Goal: Navigation & Orientation: Find specific page/section

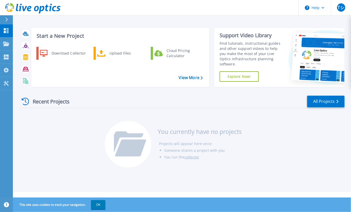
drag, startPoint x: 290, startPoint y: 150, endPoint x: 288, endPoint y: 150, distance: 2.6
click at [290, 150] on div "Recent Projects All Projects You currently have no projects Projects will appea…" at bounding box center [182, 132] width 325 height 82
click at [45, 101] on div "Recent Projects" at bounding box center [48, 101] width 57 height 13
click at [27, 101] on icon at bounding box center [25, 101] width 7 height 7
click at [196, 143] on li "Projects will appear here once:" at bounding box center [200, 143] width 83 height 7
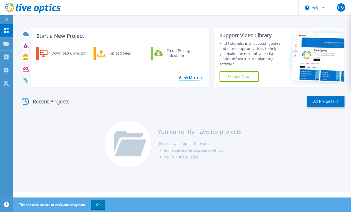
click at [186, 78] on link "View More" at bounding box center [191, 77] width 24 height 5
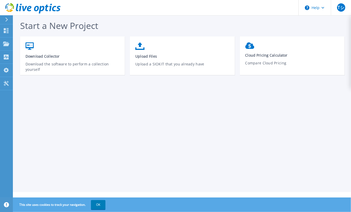
click at [20, 8] on icon at bounding box center [20, 7] width 3 height 7
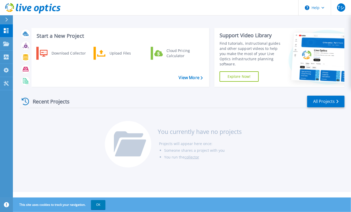
click at [94, 135] on div "Recent Projects All Projects You currently have no projects Projects will appea…" at bounding box center [182, 132] width 325 height 82
click at [53, 100] on div "Recent Projects" at bounding box center [48, 101] width 57 height 13
drag, startPoint x: 53, startPoint y: 100, endPoint x: 26, endPoint y: 101, distance: 26.3
click at [26, 101] on icon at bounding box center [25, 101] width 7 height 7
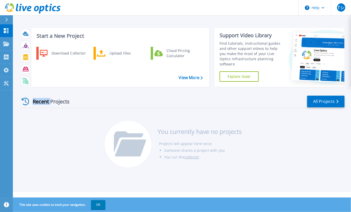
click at [26, 101] on icon at bounding box center [25, 101] width 7 height 7
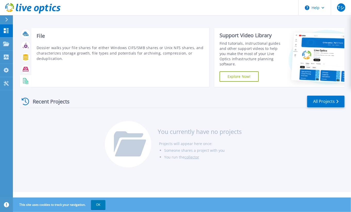
drag, startPoint x: 26, startPoint y: 101, endPoint x: 26, endPoint y: 82, distance: 18.8
click at [26, 82] on icon at bounding box center [26, 81] width 6 height 6
click at [28, 66] on icon at bounding box center [26, 69] width 6 height 6
click at [28, 58] on icon at bounding box center [25, 57] width 5 height 6
click at [26, 44] on icon at bounding box center [26, 46] width 6 height 6
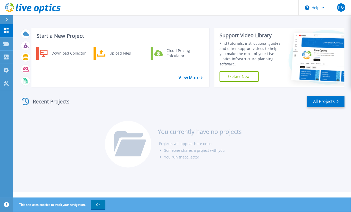
click at [225, 121] on div "You currently have no projects Projects will appear here once: Someone shares a…" at bounding box center [182, 147] width 155 height 52
click at [319, 102] on link "All Projects" at bounding box center [325, 101] width 37 height 12
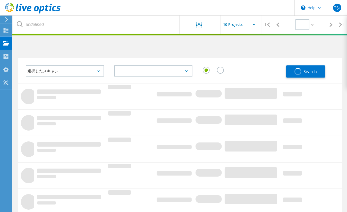
type input "1"
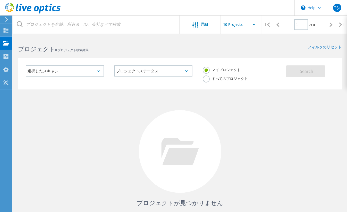
click at [209, 78] on label "すべてのプロジェクト" at bounding box center [225, 77] width 45 height 5
click at [0, 0] on input "すべてのプロジェクト" at bounding box center [0, 0] width 0 height 0
click at [301, 69] on span "Search" at bounding box center [306, 71] width 13 height 6
click at [221, 72] on div "マイプロジェクト" at bounding box center [222, 70] width 38 height 7
click at [223, 69] on label "マイプロジェクト" at bounding box center [222, 69] width 38 height 5
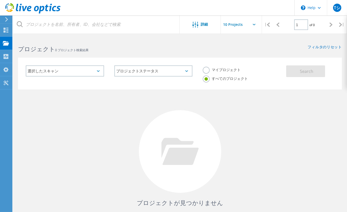
click at [0, 0] on input "マイプロジェクト" at bounding box center [0, 0] width 0 height 0
click at [296, 70] on button "Search" at bounding box center [306, 71] width 39 height 12
click at [5, 21] on icon at bounding box center [7, 19] width 4 height 5
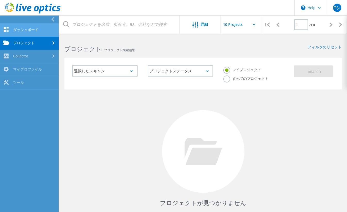
click at [19, 31] on link "ダッシュボード" at bounding box center [29, 29] width 59 height 13
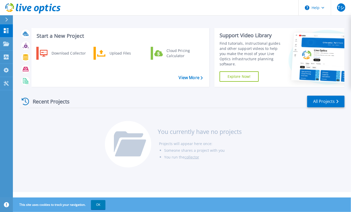
click at [34, 103] on div "Recent Projects" at bounding box center [48, 101] width 57 height 13
click at [146, 137] on icon at bounding box center [130, 143] width 32 height 25
